Goal: Task Accomplishment & Management: Use online tool/utility

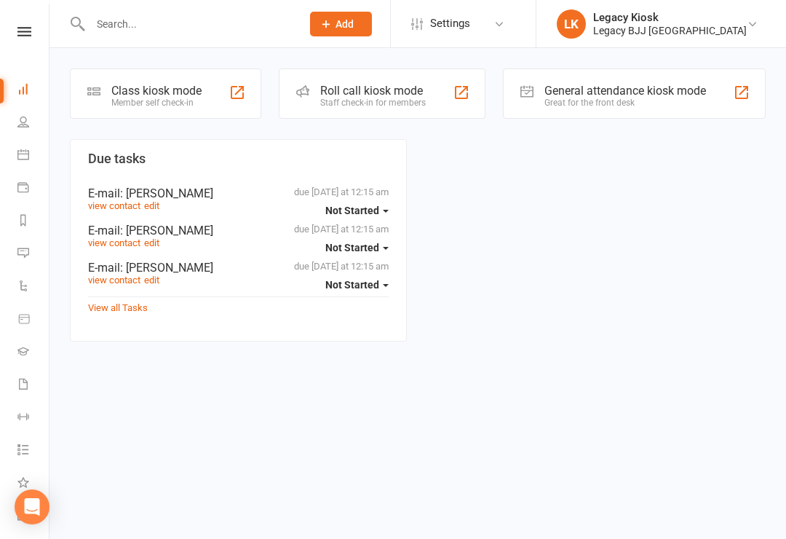
click at [176, 108] on div "Class kiosk mode Member self check-in" at bounding box center [165, 93] width 191 height 50
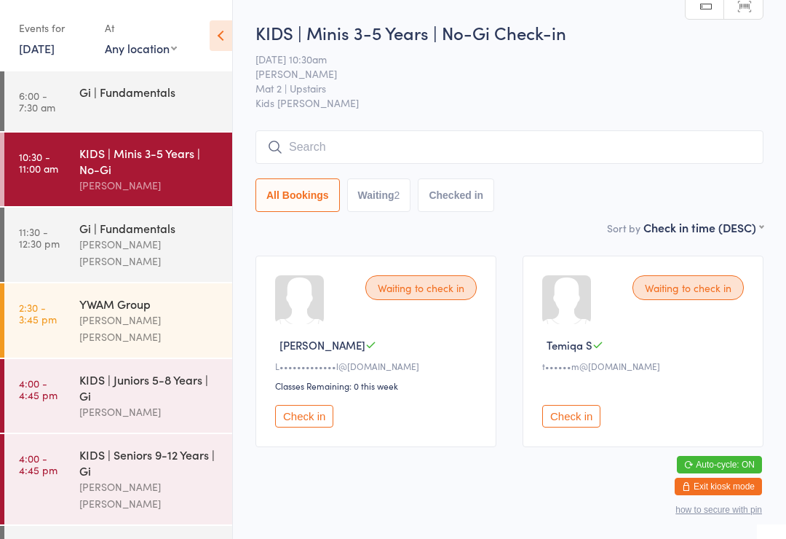
click at [370, 154] on input "search" at bounding box center [510, 146] width 508 height 33
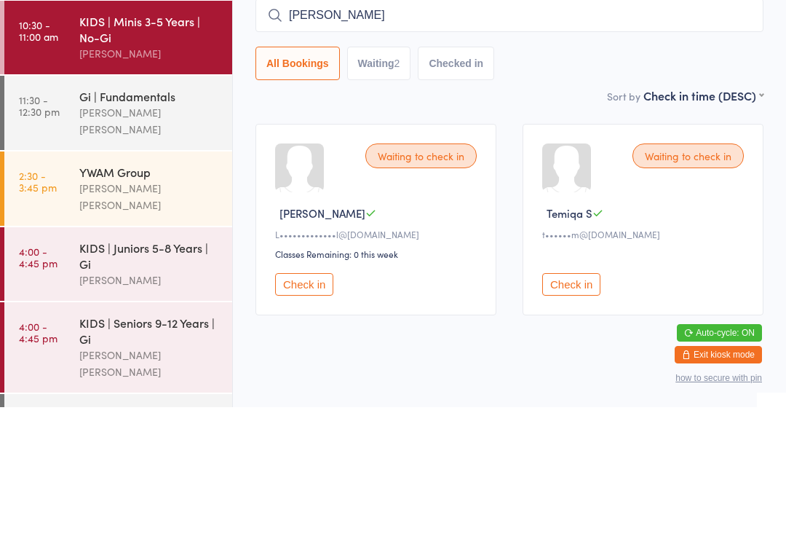
type input "George"
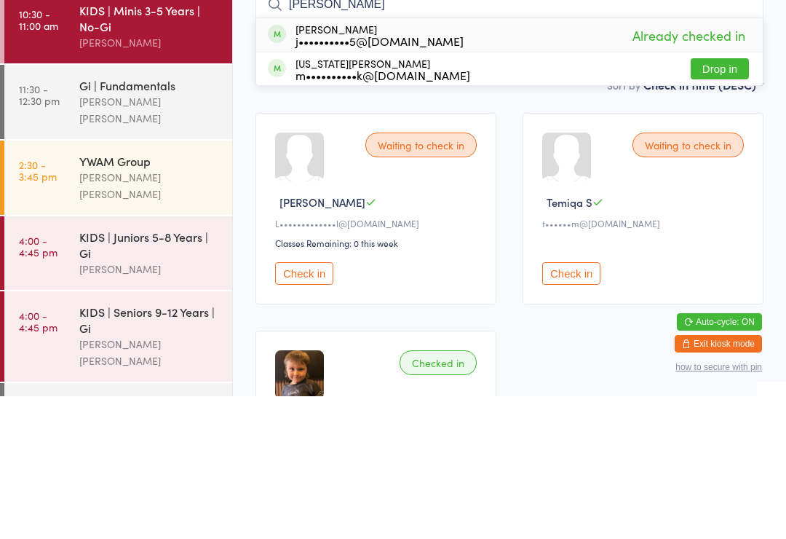
click at [527, 256] on div "Waiting to check in Temiqa S t••••••m@hotmail.com Check in" at bounding box center [643, 351] width 241 height 191
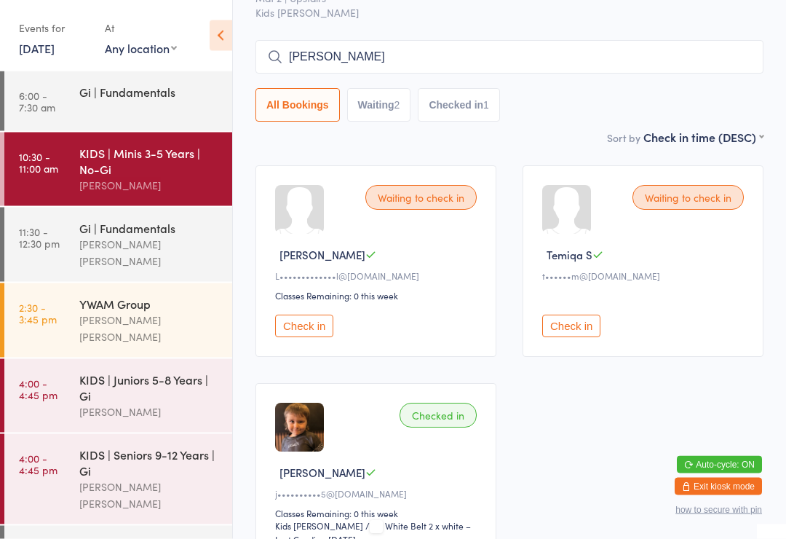
scroll to position [73, 0]
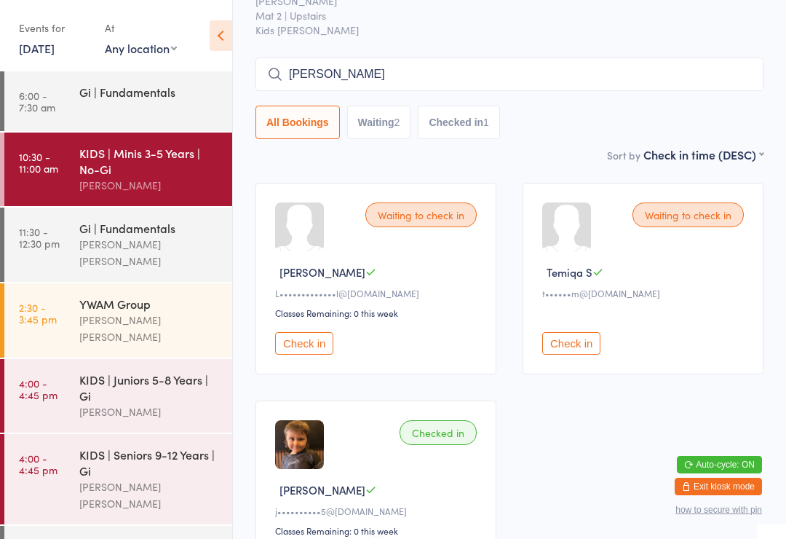
click at [531, 73] on input "George" at bounding box center [510, 74] width 508 height 33
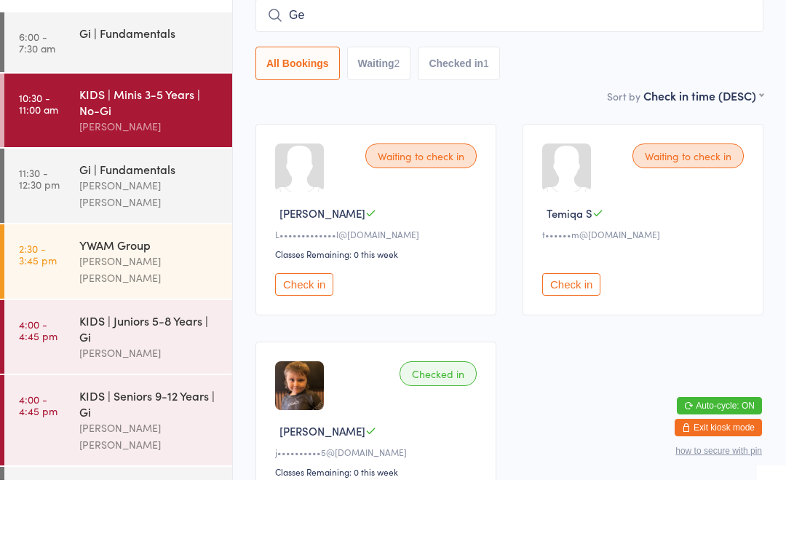
type input "G"
type input "Ashlea"
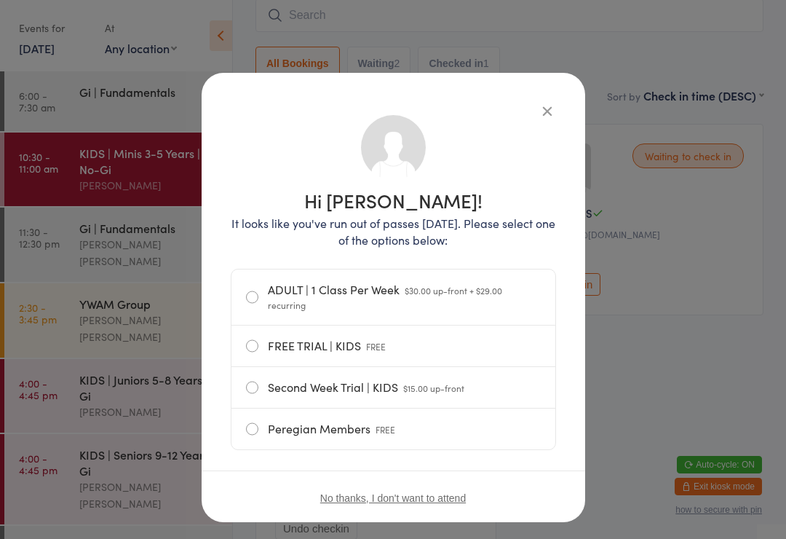
click at [550, 117] on icon "button" at bounding box center [547, 111] width 16 height 16
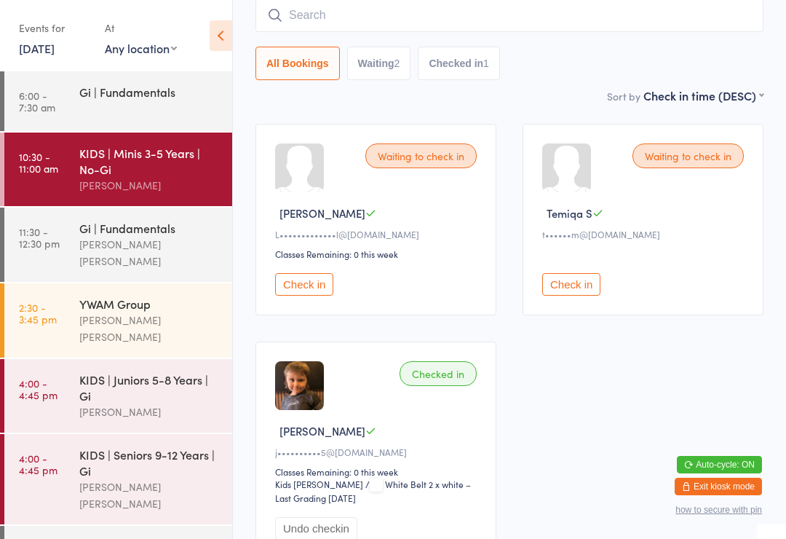
click at [516, 22] on input "search" at bounding box center [510, 15] width 508 height 33
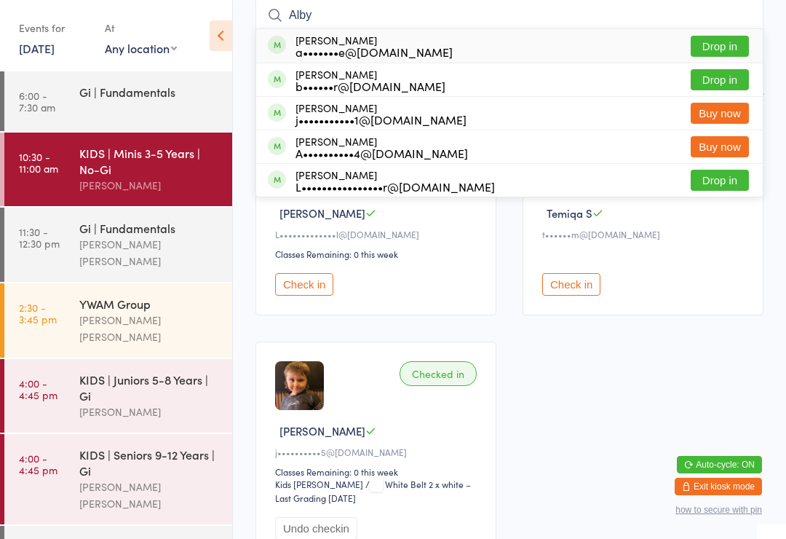
type input "Alby"
click at [742, 47] on button "Drop in" at bounding box center [720, 46] width 58 height 21
